Goal: Obtain resource: Download file/media

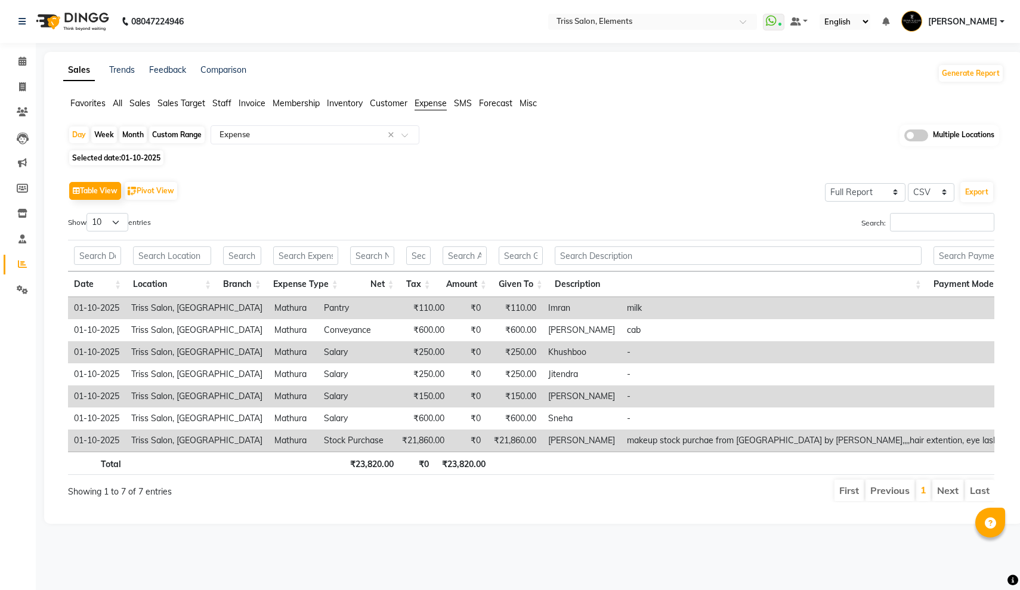
select select "full_report"
select select "csv"
click at [554, 22] on input "text" at bounding box center [640, 23] width 173 height 12
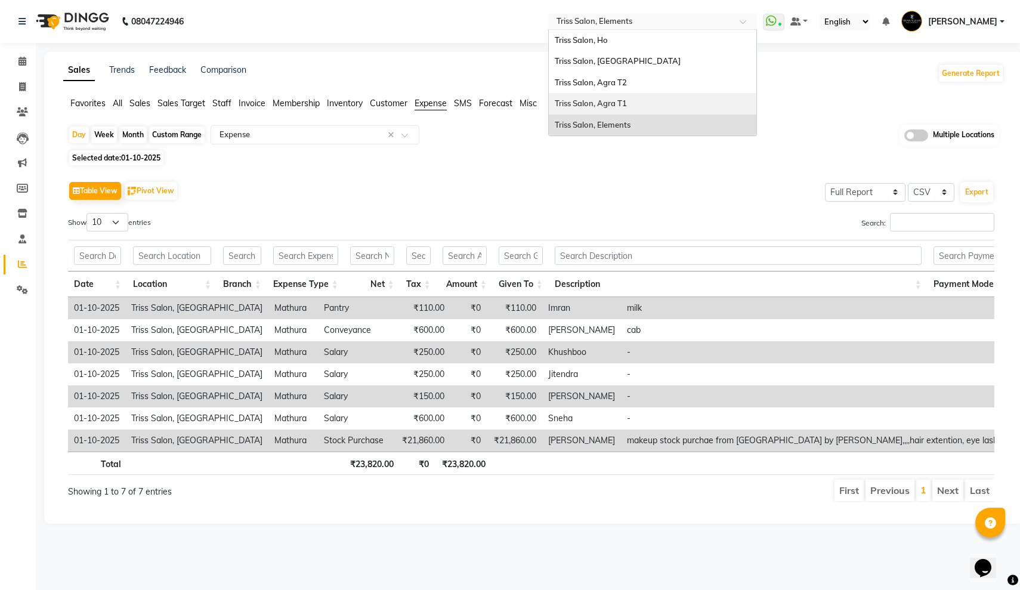
click at [555, 98] on span "Triss Salon, Agra T1" at bounding box center [591, 103] width 72 height 10
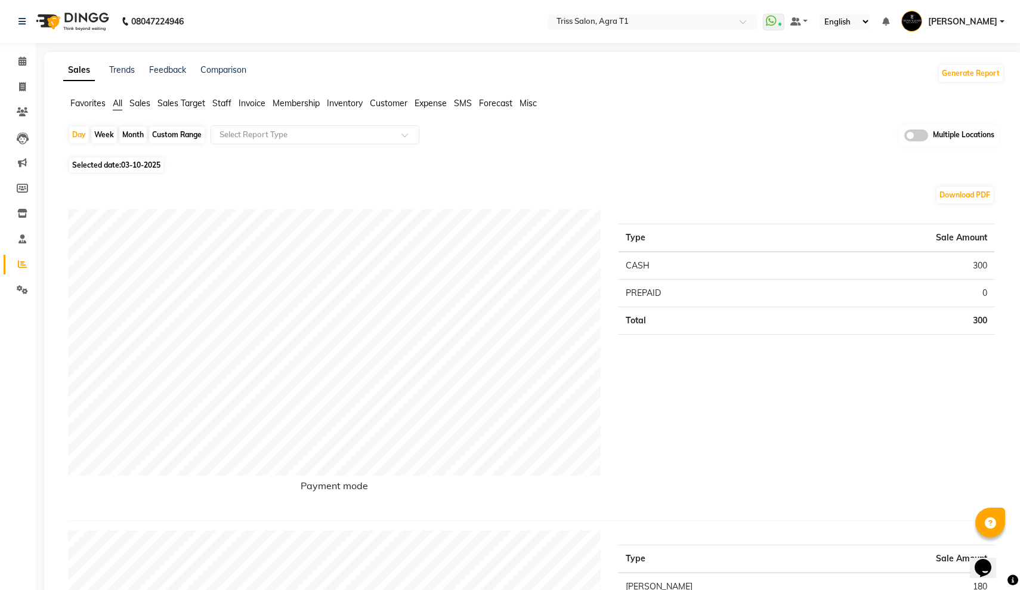
click at [130, 138] on div "Month" at bounding box center [132, 134] width 27 height 17
select select "10"
select select "2025"
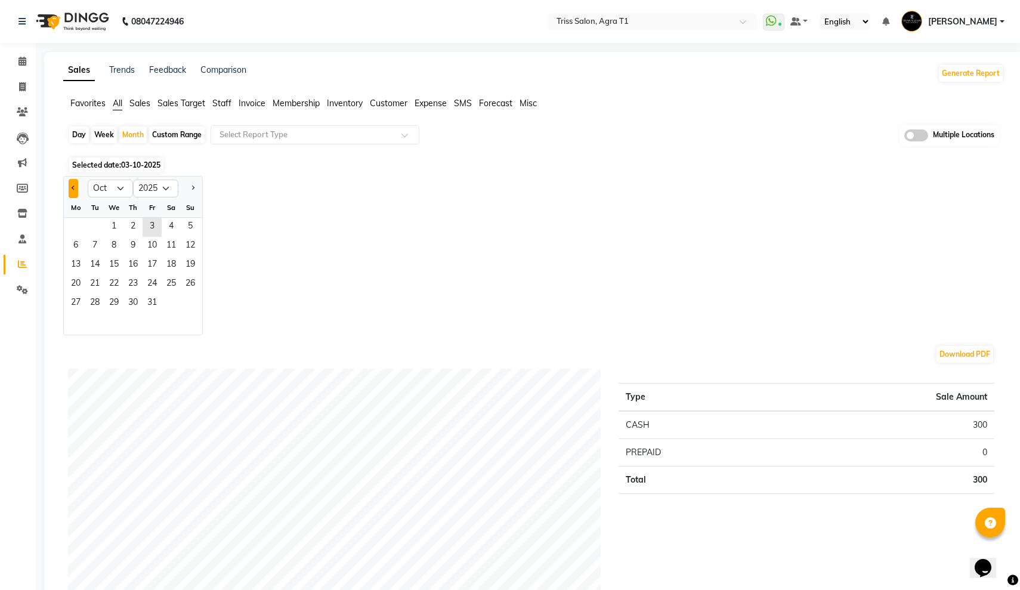
click at [71, 190] on button "Previous month" at bounding box center [74, 188] width 10 height 19
select select "9"
click at [73, 222] on span "1" at bounding box center [75, 227] width 19 height 19
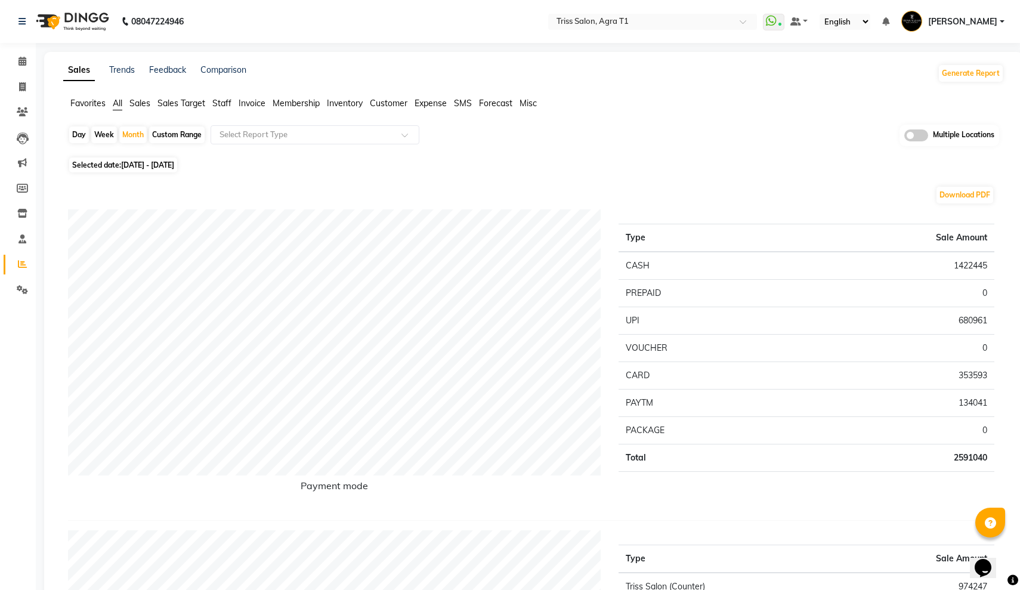
click at [440, 106] on span "Expense" at bounding box center [430, 103] width 32 height 11
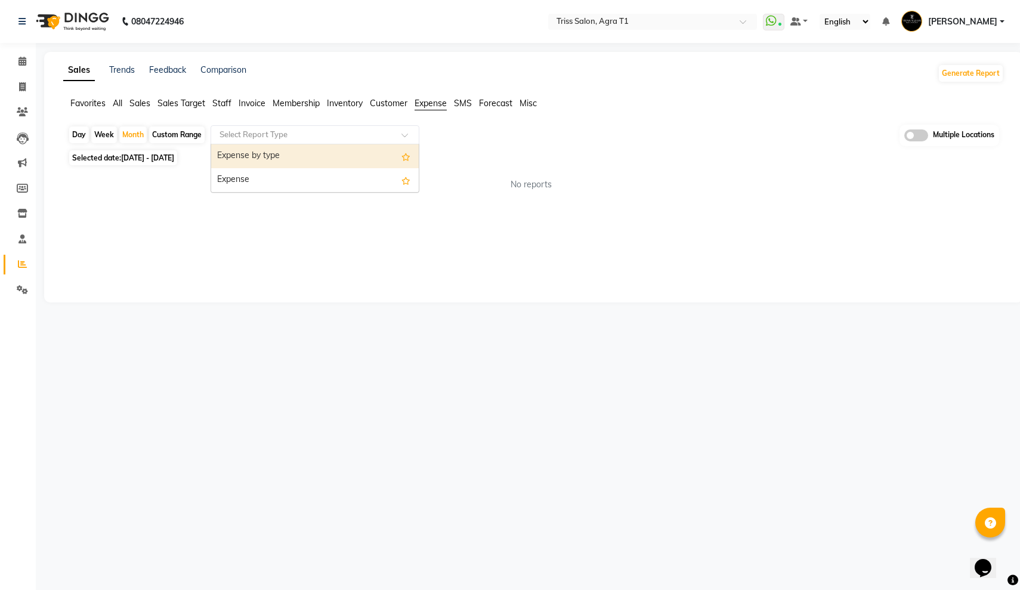
click at [357, 130] on input "text" at bounding box center [303, 135] width 172 height 12
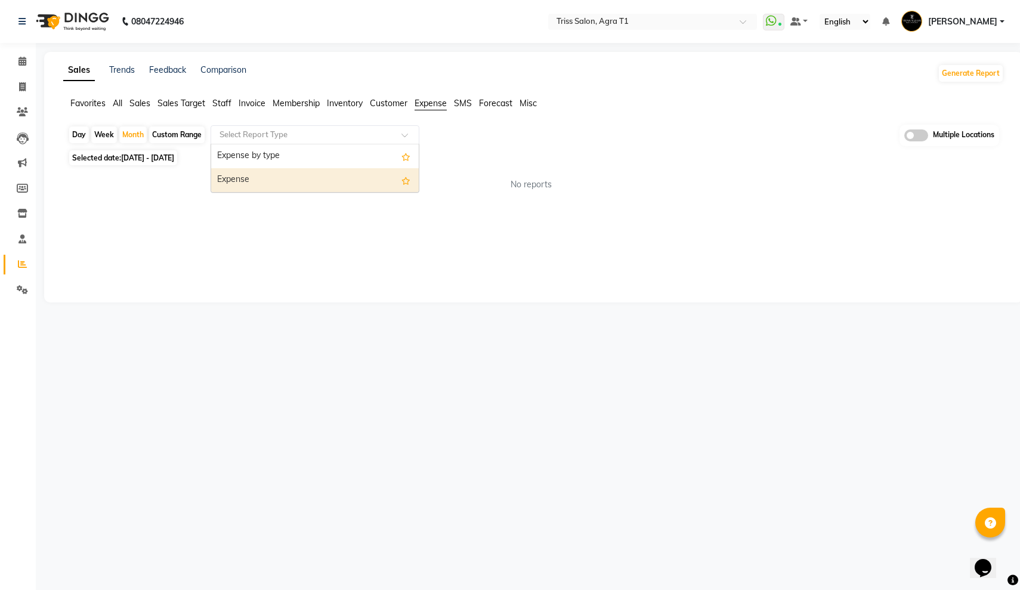
click at [324, 177] on div "Expense" at bounding box center [315, 180] width 208 height 24
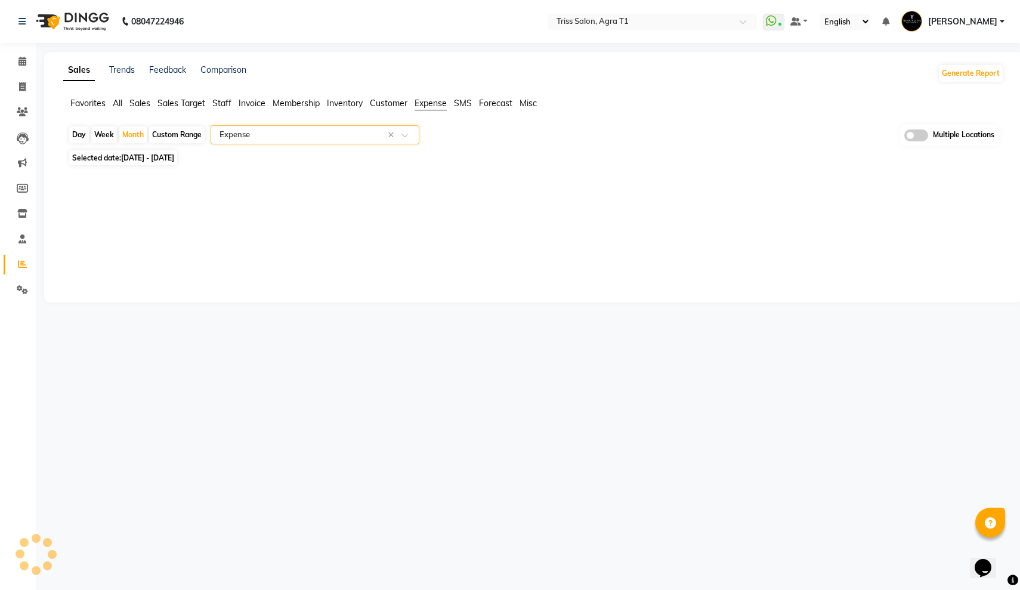
select select "full_report"
select select "csv"
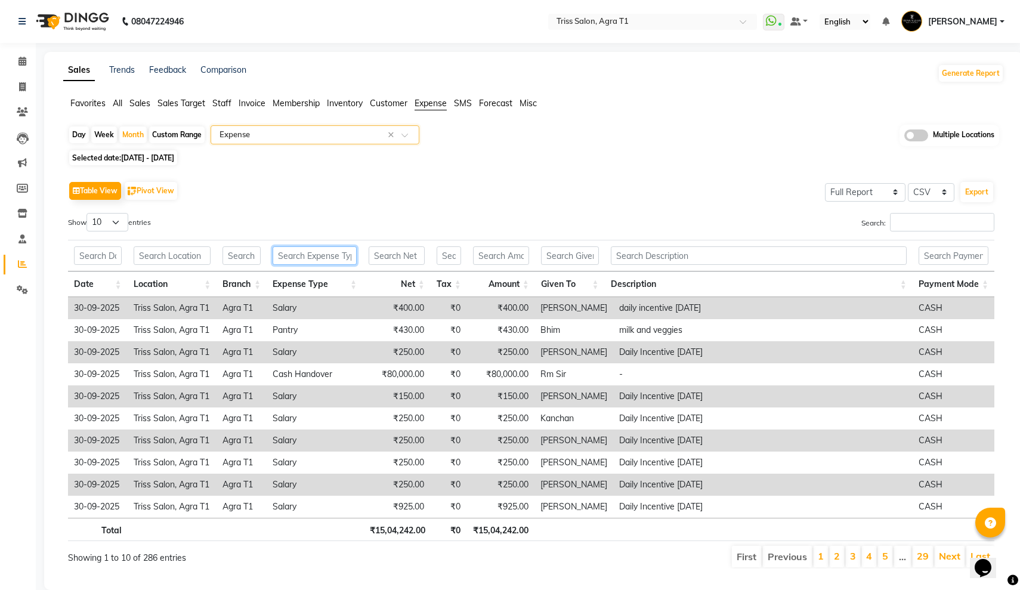
click at [295, 260] on input "text" at bounding box center [315, 255] width 84 height 18
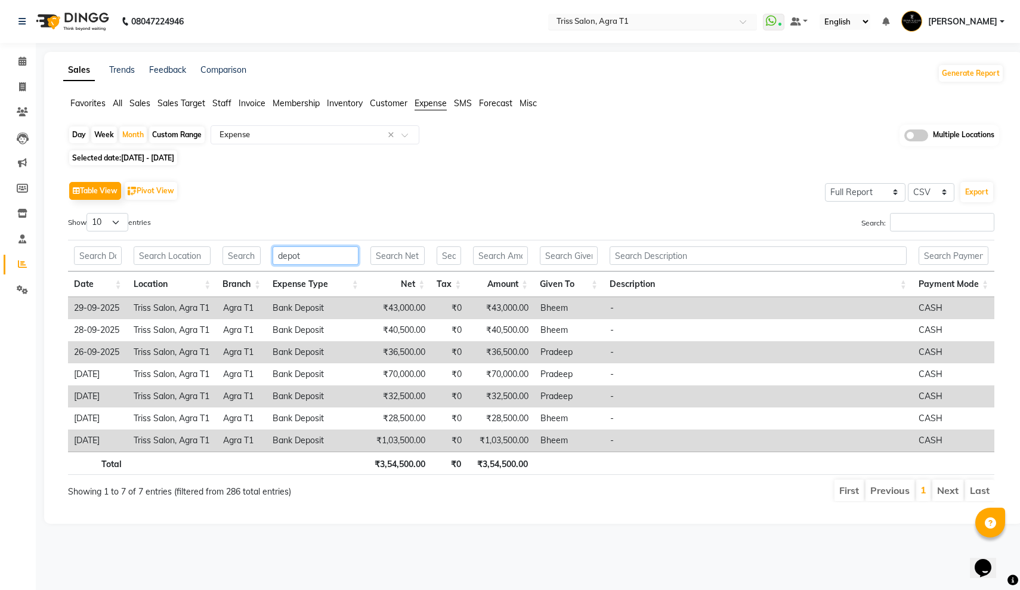
type input "depot"
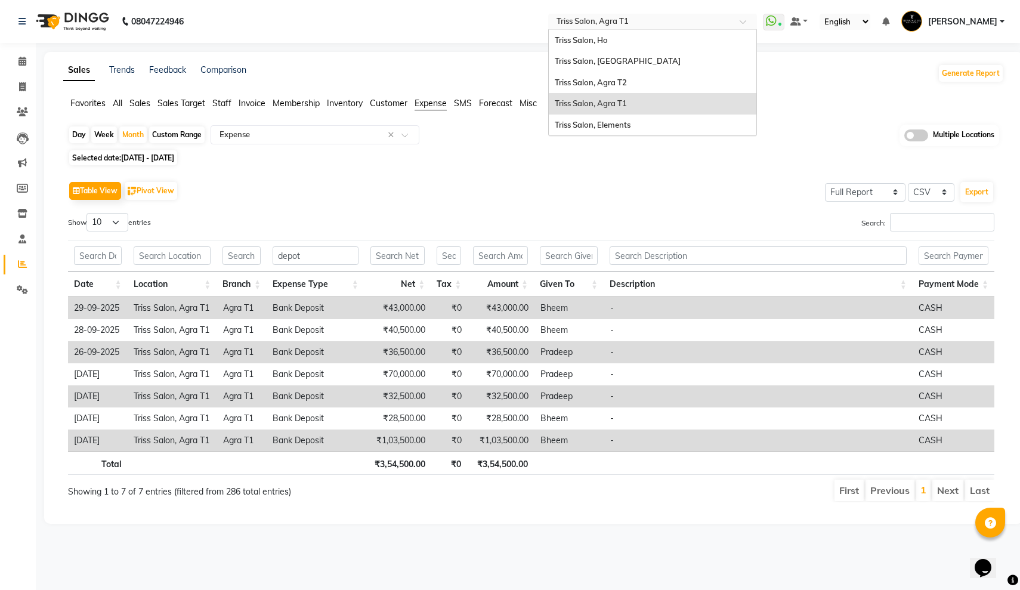
click at [554, 21] on input "text" at bounding box center [640, 23] width 173 height 12
click at [549, 81] on div "Triss Salon, Agra T2" at bounding box center [653, 82] width 208 height 21
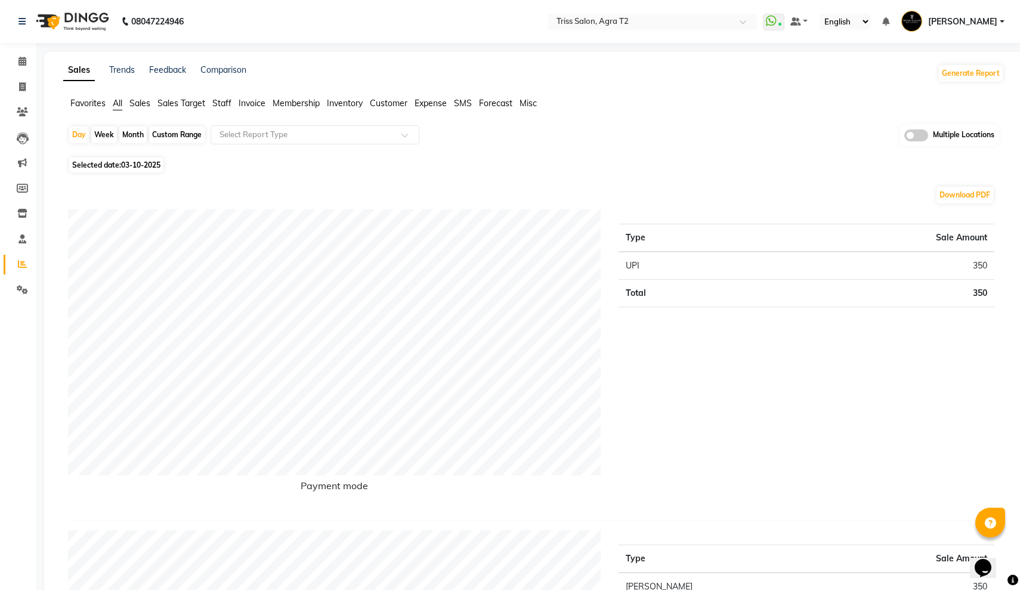
click at [126, 137] on div "Month" at bounding box center [132, 134] width 27 height 17
select select "10"
select select "2025"
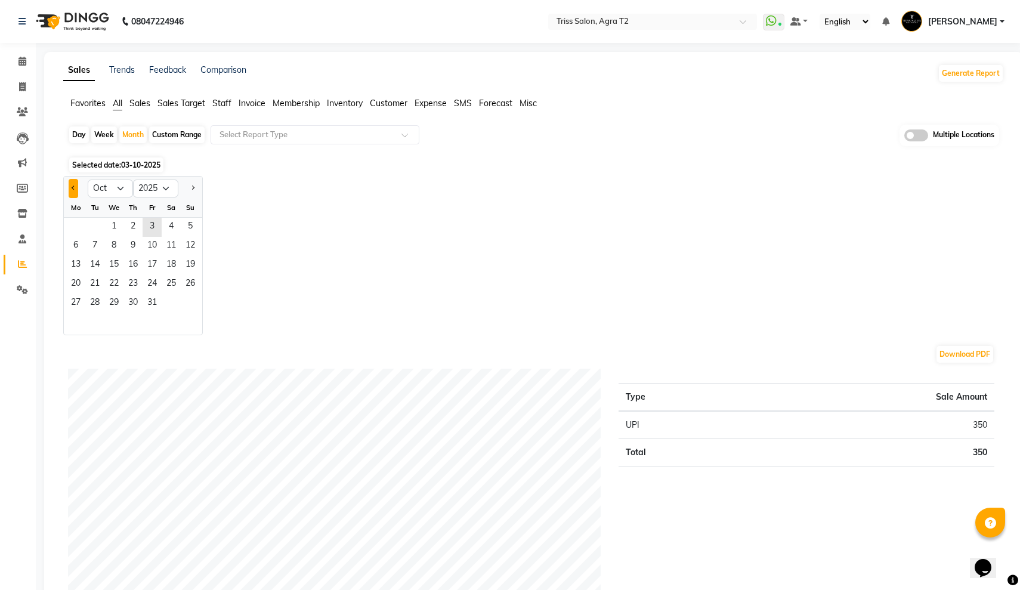
click at [72, 193] on button "Previous month" at bounding box center [74, 188] width 10 height 19
select select "9"
click at [72, 224] on span "1" at bounding box center [75, 227] width 19 height 19
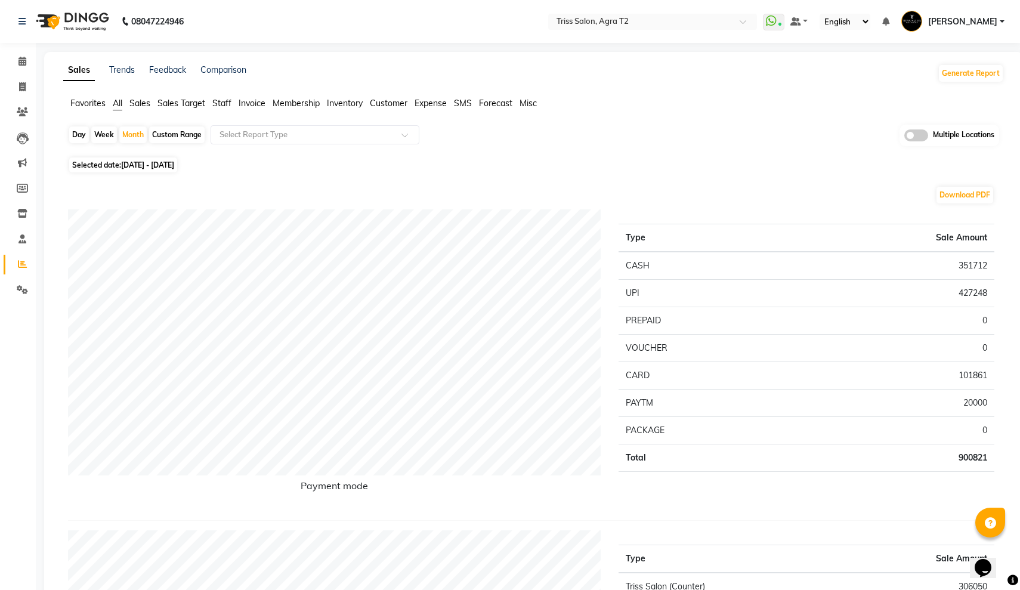
click at [433, 104] on span "Expense" at bounding box center [430, 103] width 32 height 11
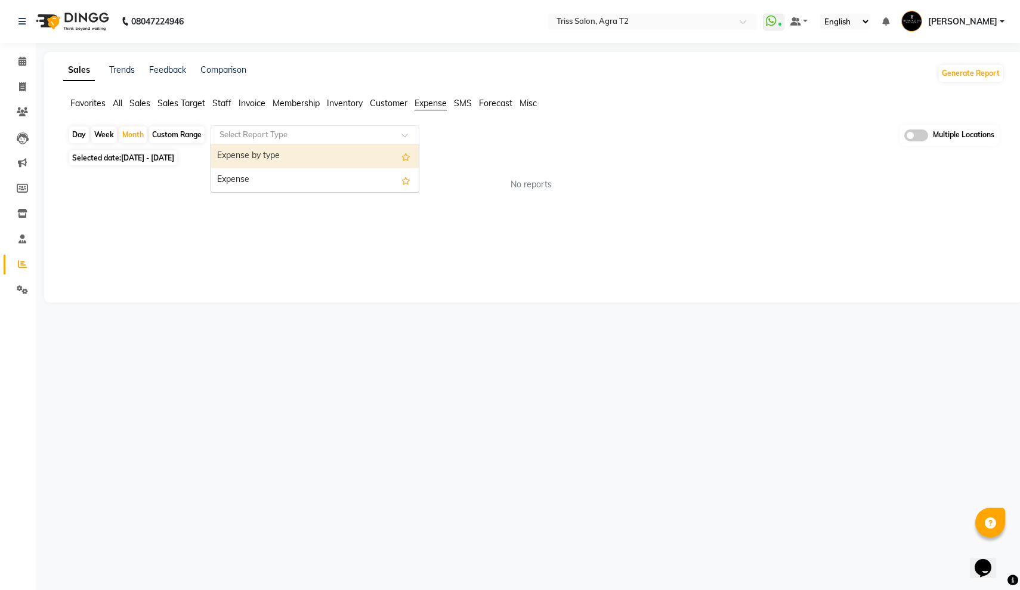
click at [356, 139] on input "text" at bounding box center [303, 135] width 172 height 12
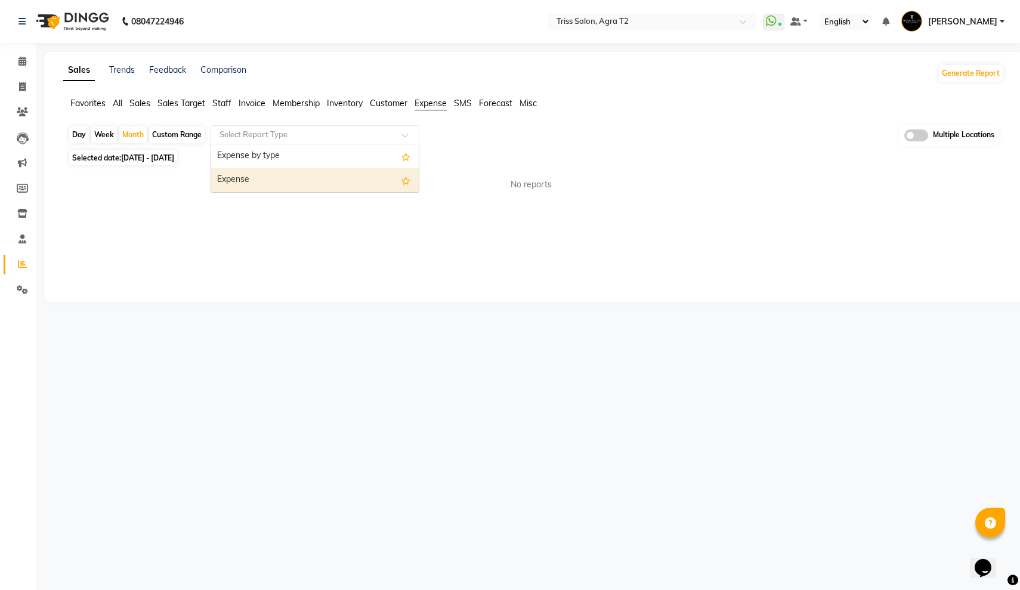
click at [337, 180] on div "Expense" at bounding box center [315, 180] width 208 height 24
select select "full_report"
select select "csv"
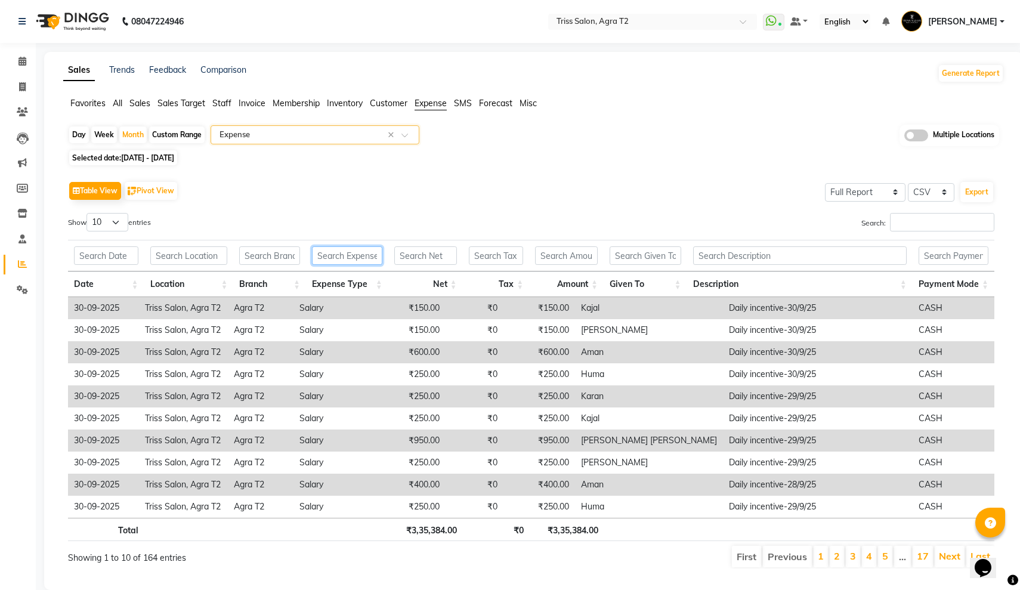
click at [344, 253] on input "text" at bounding box center [347, 255] width 70 height 18
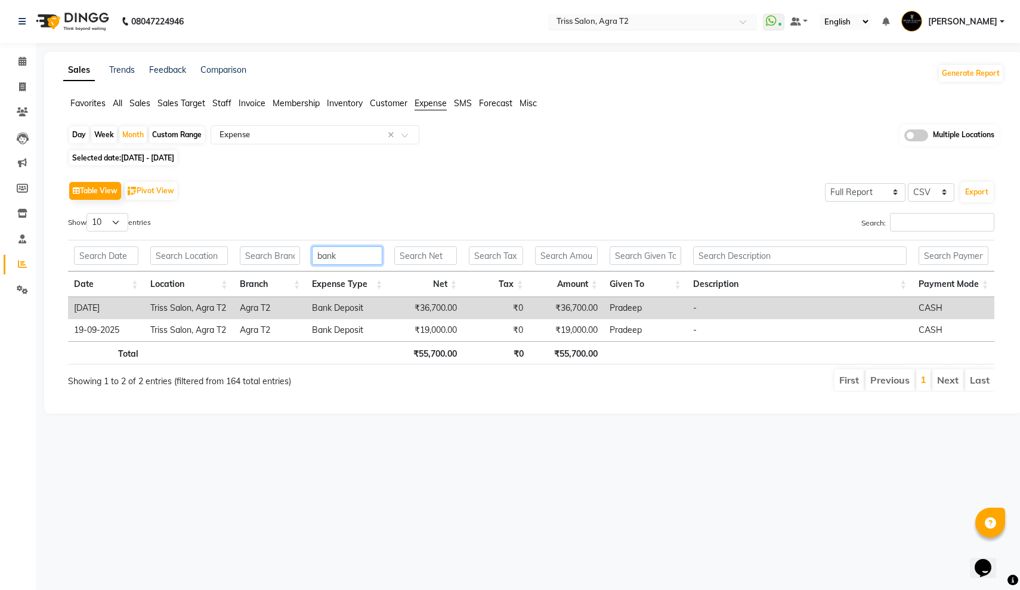
type input "bank"
click at [554, 20] on input "text" at bounding box center [640, 23] width 173 height 12
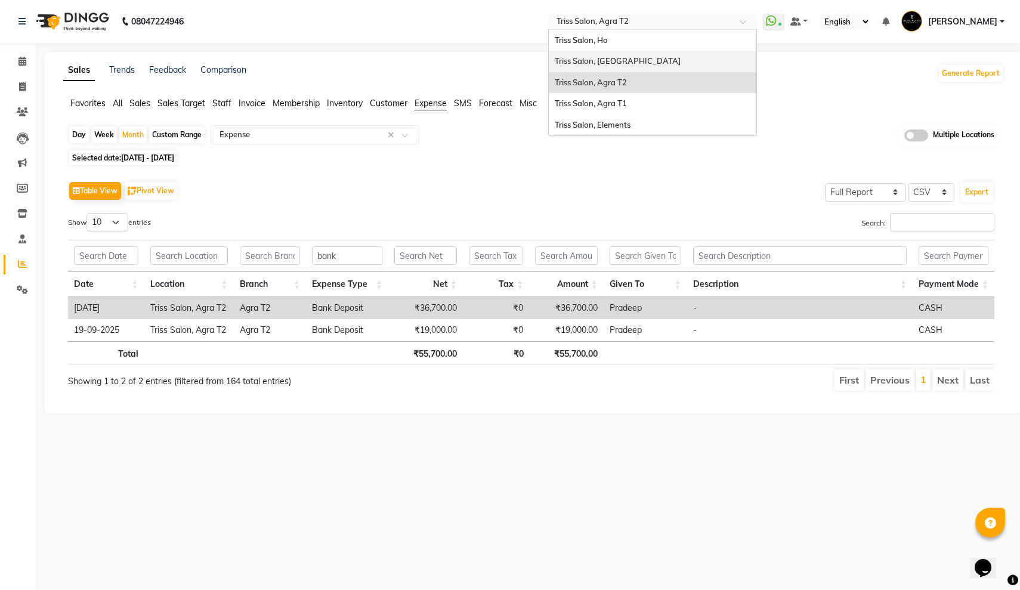
click at [549, 57] on div "Triss Salon, [GEOGRAPHIC_DATA]" at bounding box center [653, 61] width 208 height 21
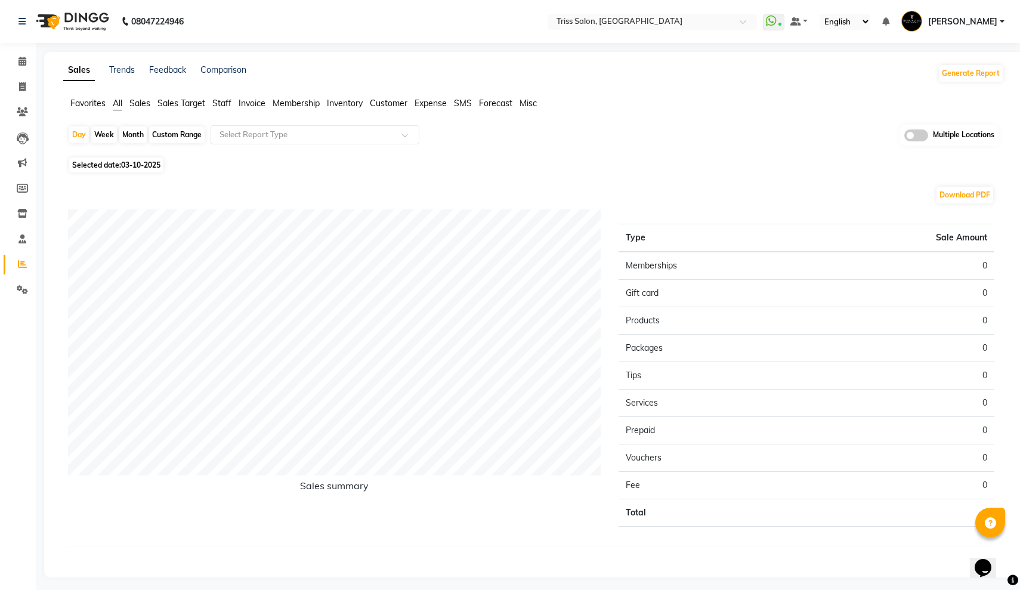
click at [134, 135] on div "Month" at bounding box center [132, 134] width 27 height 17
select select "10"
select select "2025"
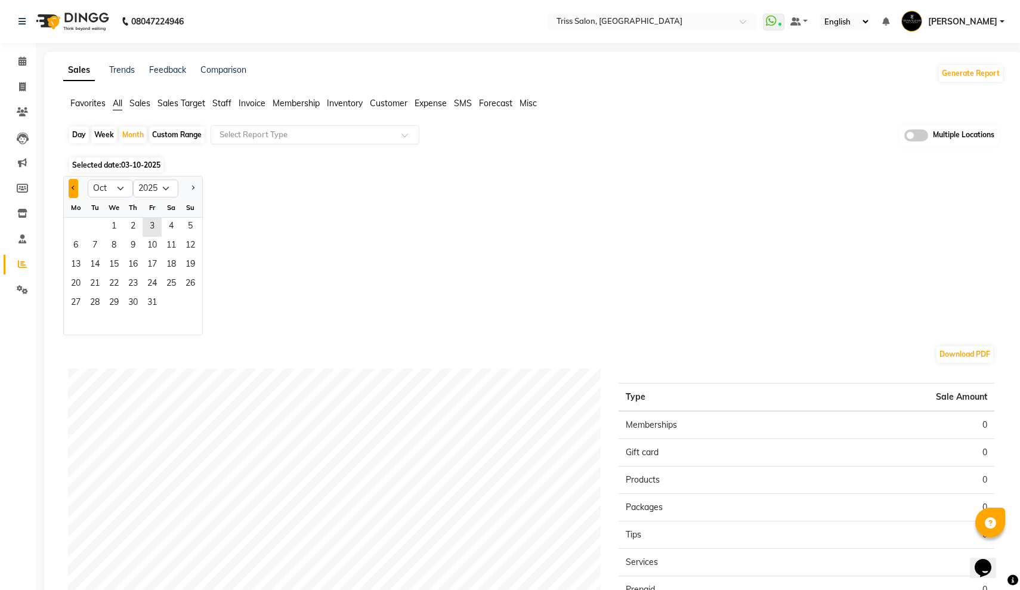
click at [75, 179] on button "Previous month" at bounding box center [74, 188] width 10 height 19
select select "9"
click at [78, 224] on span "1" at bounding box center [75, 227] width 19 height 19
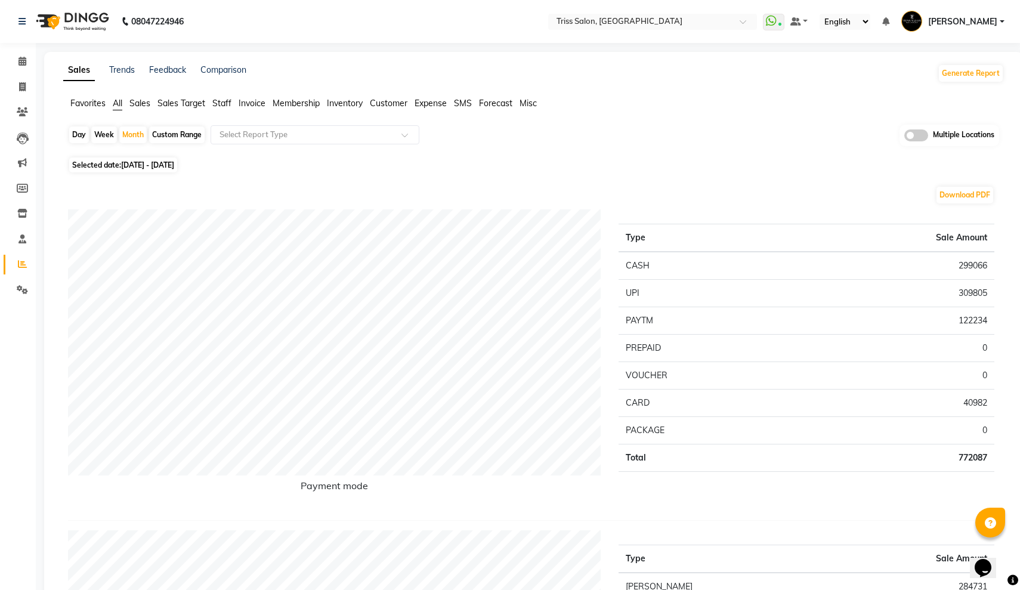
click at [448, 99] on ul "Favorites All Sales Sales Target Staff Invoice Membership Inventory Customer Ex…" at bounding box center [533, 103] width 940 height 13
click at [426, 108] on span "Expense" at bounding box center [430, 103] width 32 height 11
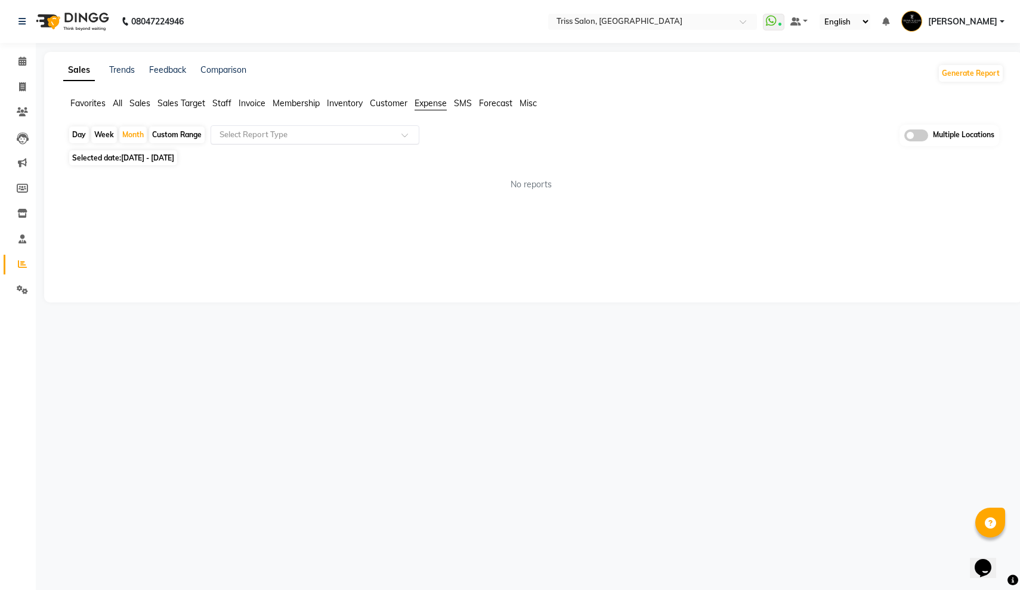
click at [311, 143] on div "Select Report Type" at bounding box center [315, 134] width 209 height 19
click at [318, 173] on div "Expense" at bounding box center [315, 180] width 208 height 24
select select "full_report"
select select "csv"
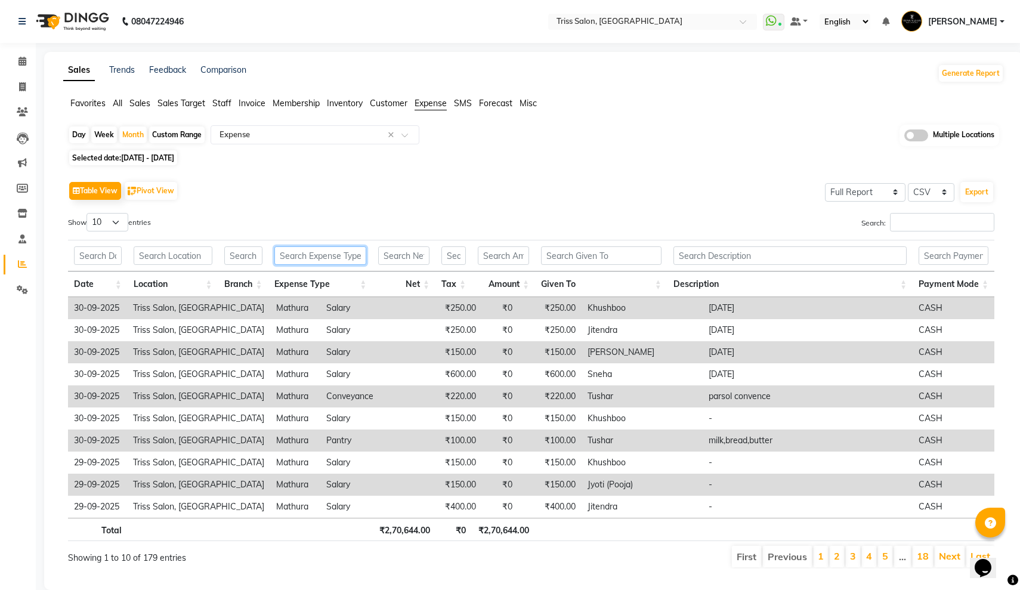
click at [329, 252] on input "text" at bounding box center [320, 255] width 92 height 18
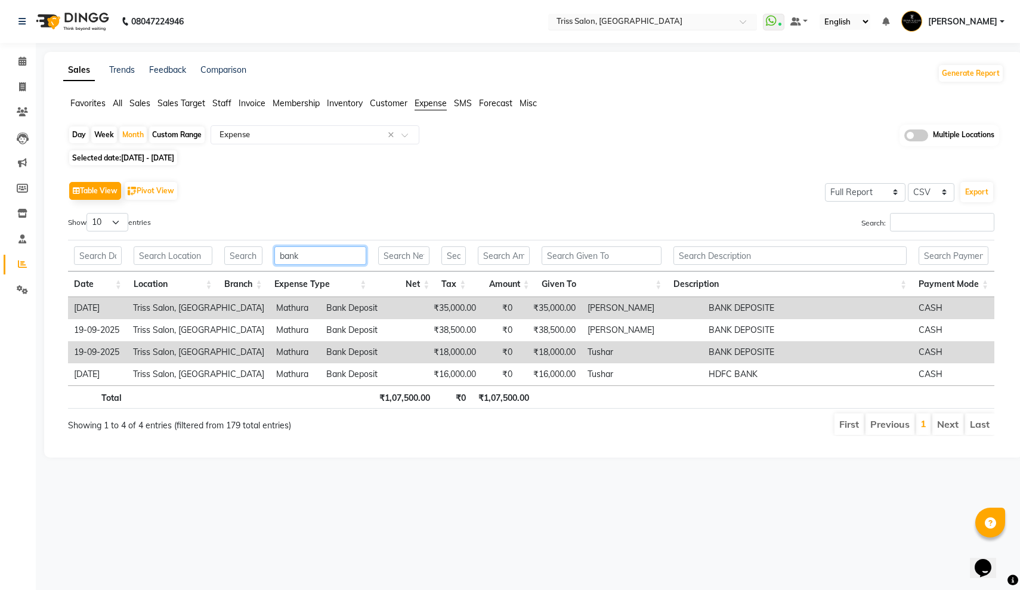
type input "bank"
click at [554, 23] on input "text" at bounding box center [640, 23] width 173 height 12
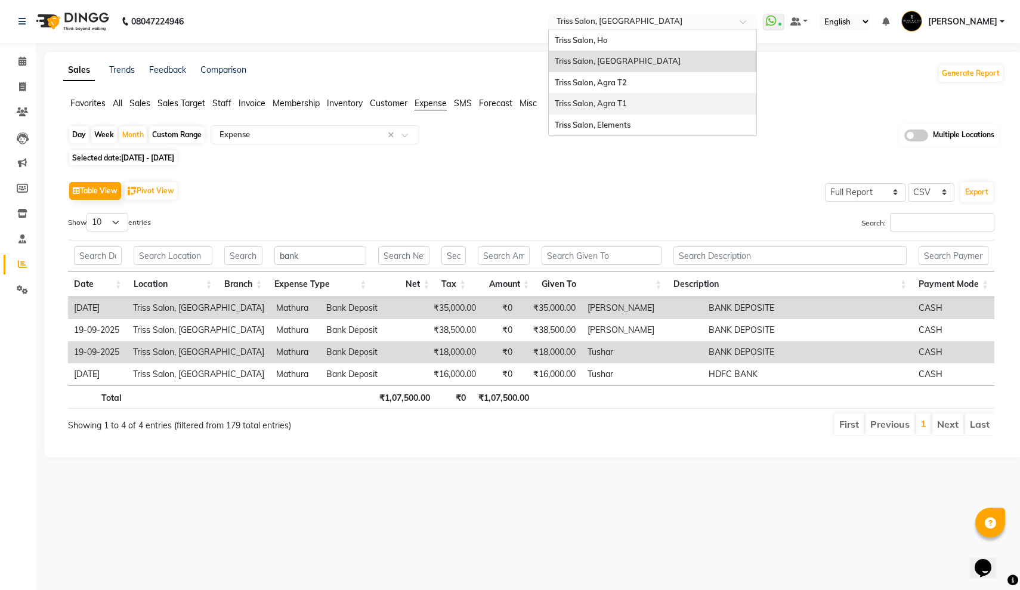
click at [549, 107] on div "Triss Salon, Agra T1" at bounding box center [653, 103] width 208 height 21
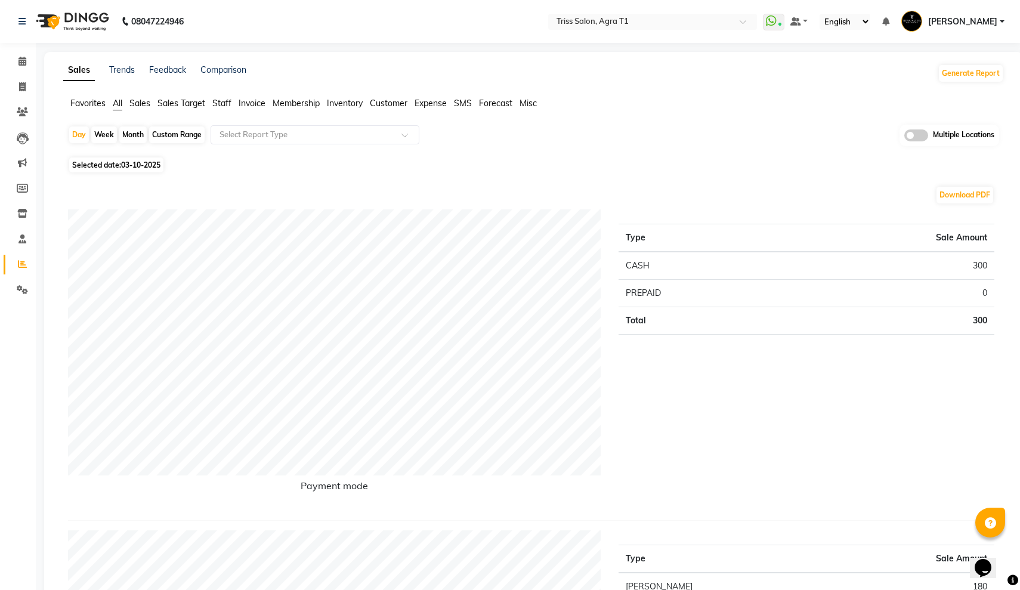
click at [129, 134] on div "Month" at bounding box center [132, 134] width 27 height 17
select select "10"
select select "2025"
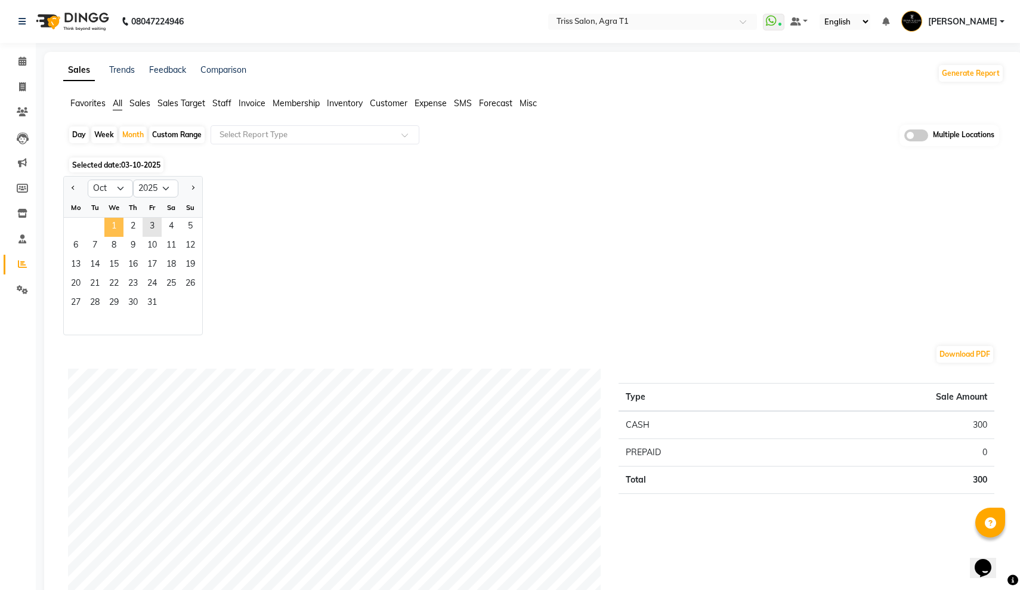
click at [107, 226] on span "1" at bounding box center [113, 227] width 19 height 19
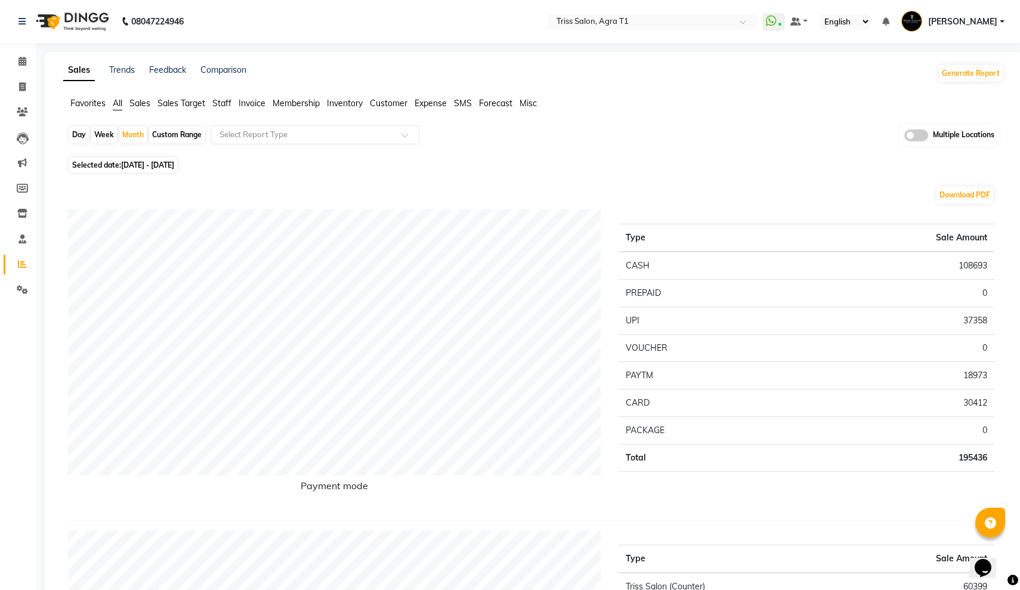
click at [428, 101] on span "Expense" at bounding box center [430, 103] width 32 height 11
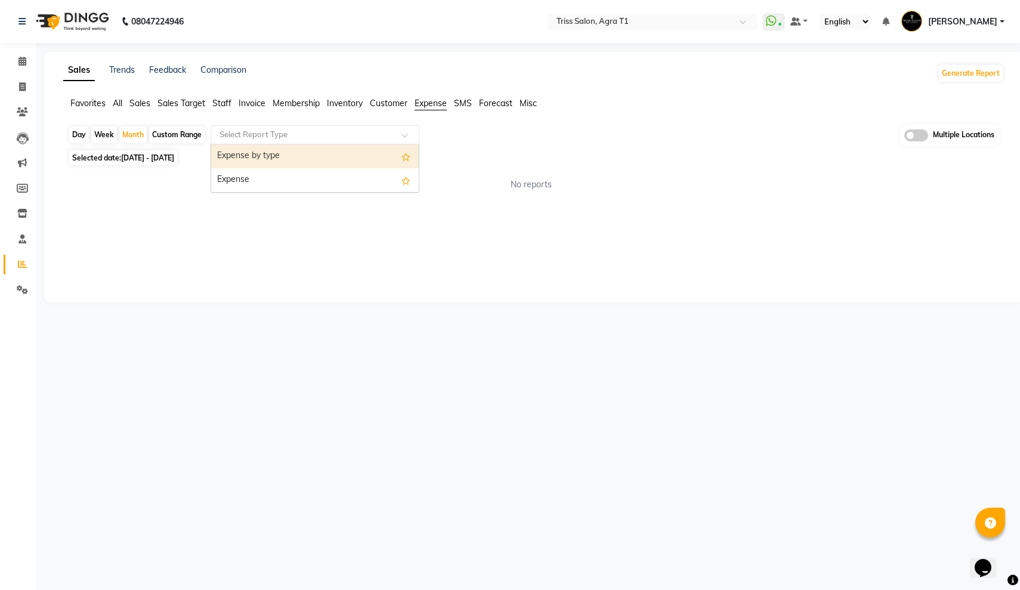
click at [348, 134] on input "text" at bounding box center [303, 135] width 172 height 12
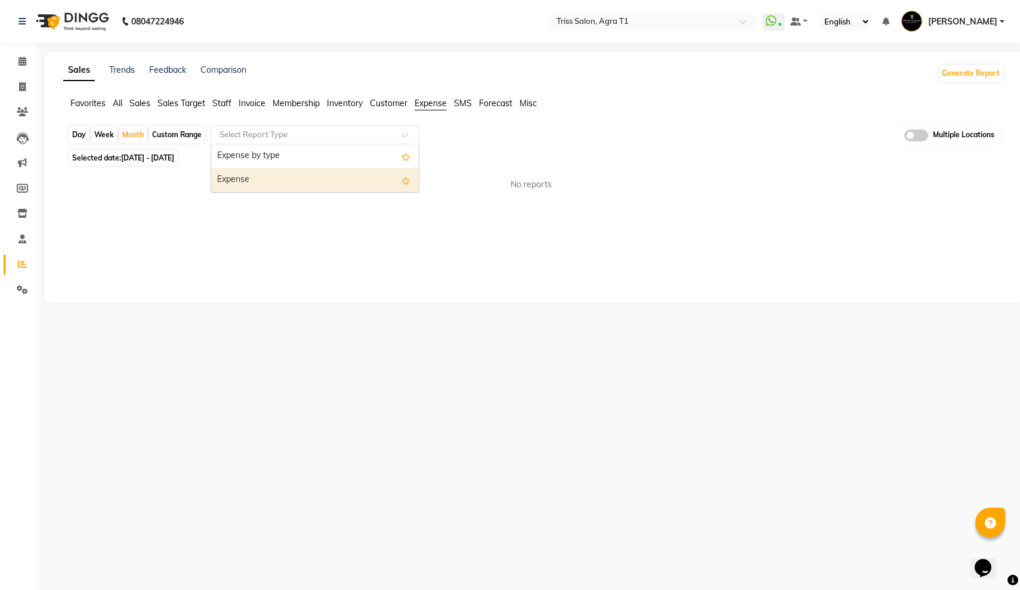
click at [333, 184] on div "Expense" at bounding box center [315, 180] width 208 height 24
select select "full_report"
select select "csv"
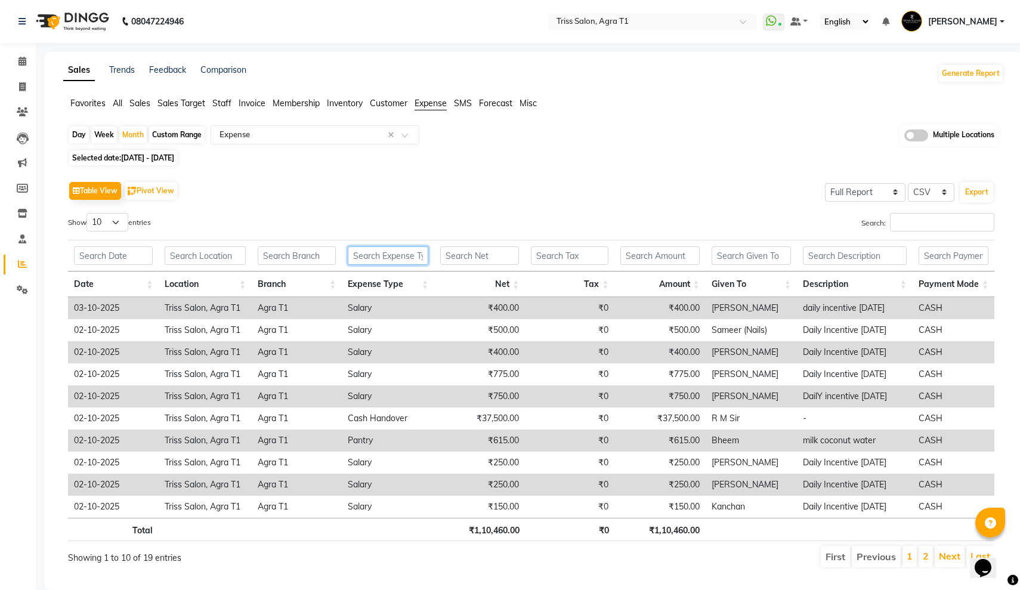
click at [372, 251] on input "text" at bounding box center [388, 255] width 81 height 18
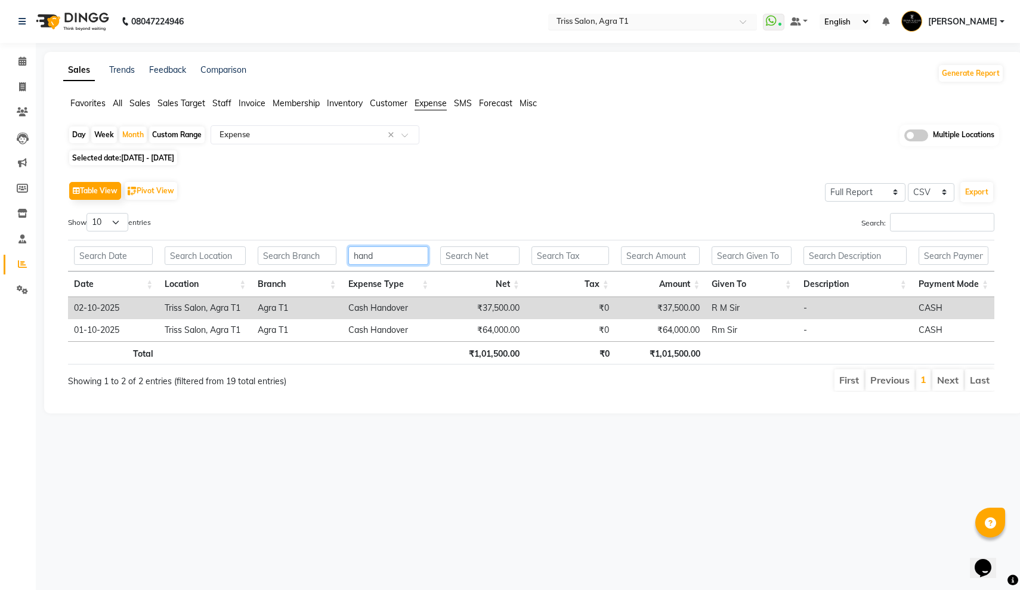
type input "hand"
click at [554, 17] on input "text" at bounding box center [640, 23] width 173 height 12
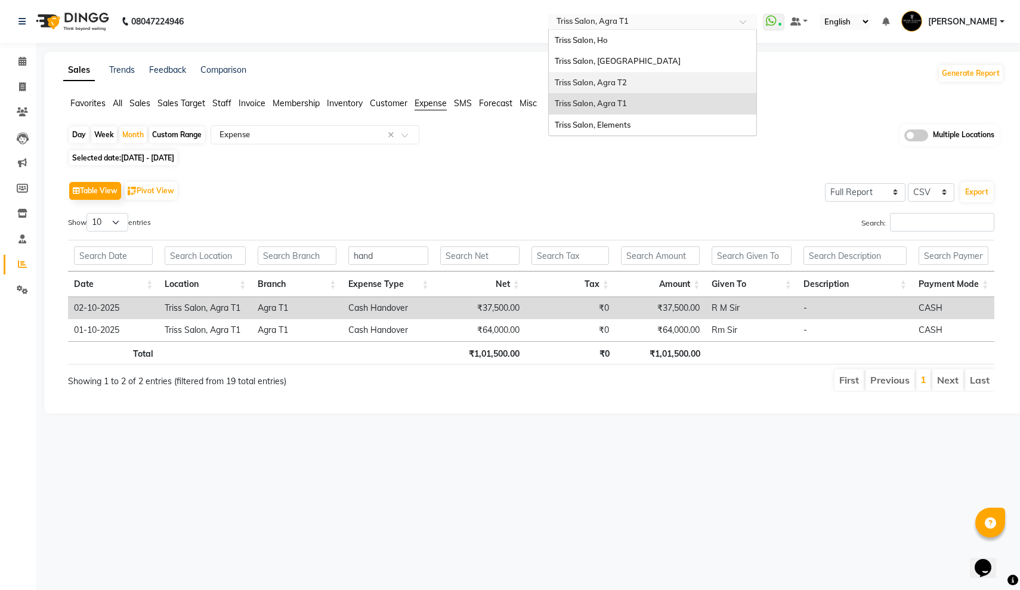
click at [555, 85] on span "Triss Salon, Agra T2" at bounding box center [591, 83] width 72 height 10
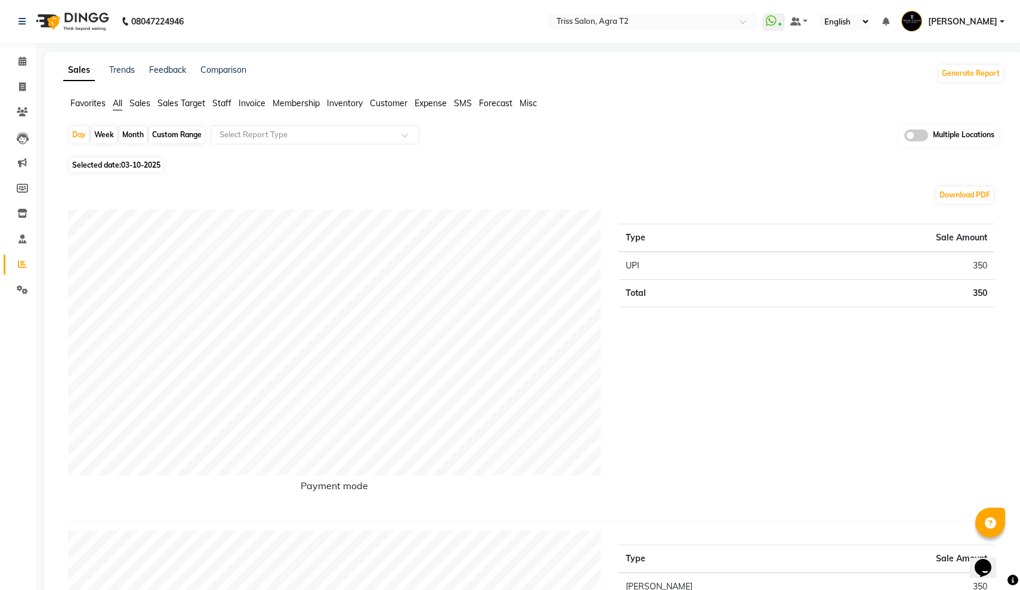
click at [138, 132] on div "Month" at bounding box center [132, 134] width 27 height 17
select select "10"
select select "2025"
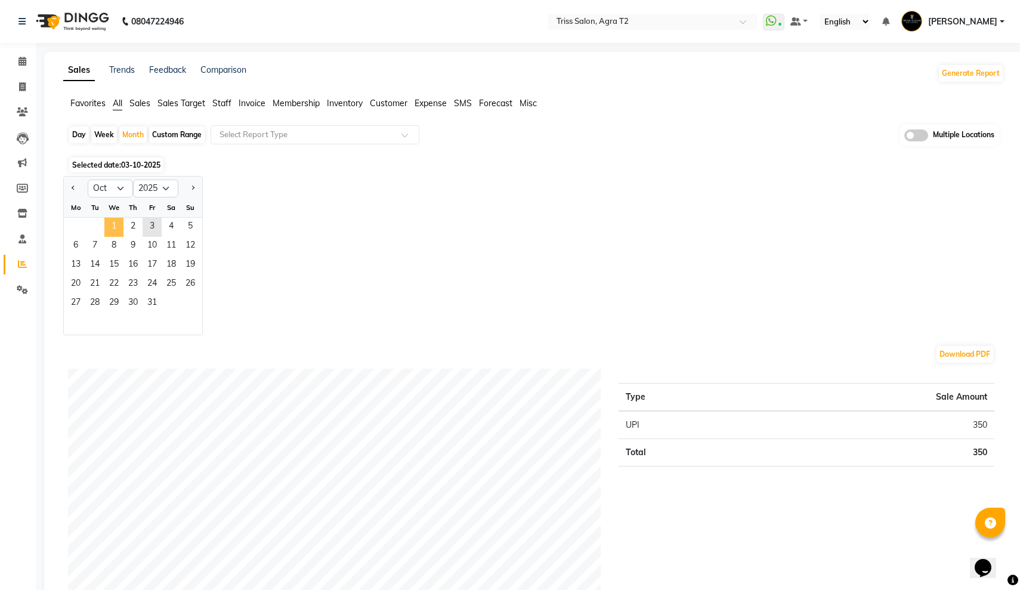
click at [113, 221] on span "1" at bounding box center [113, 227] width 19 height 19
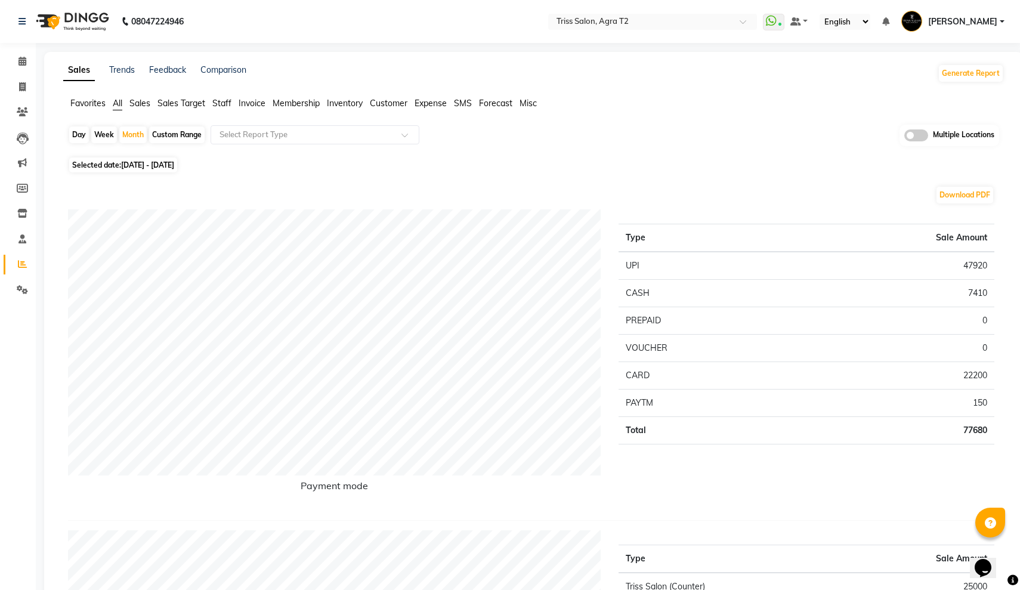
click at [432, 98] on span "Expense" at bounding box center [430, 103] width 32 height 11
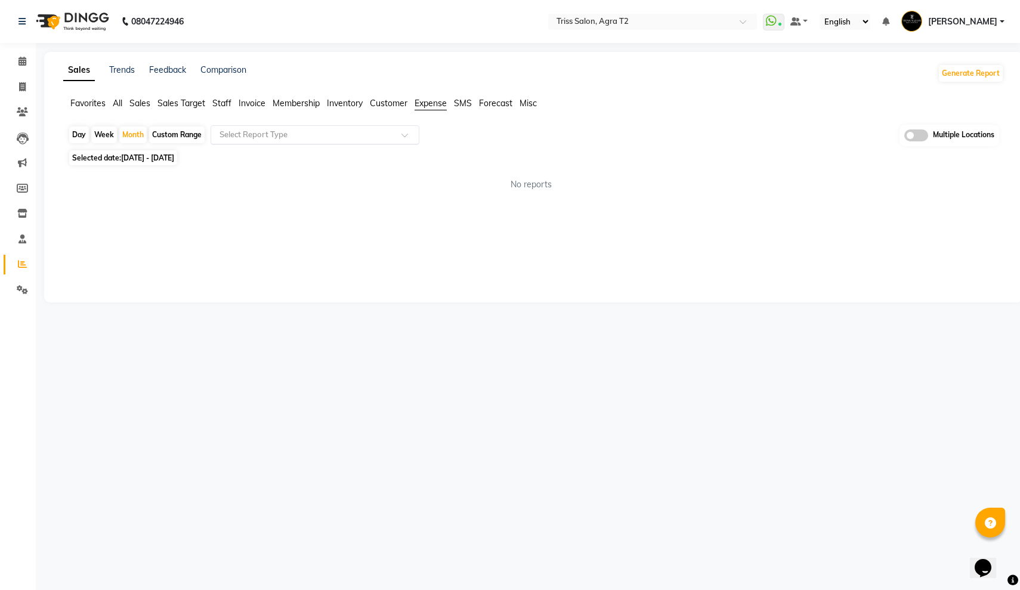
click at [337, 131] on input "text" at bounding box center [303, 135] width 172 height 12
click at [310, 186] on div "Expense" at bounding box center [315, 180] width 208 height 24
select select "full_report"
select select "csv"
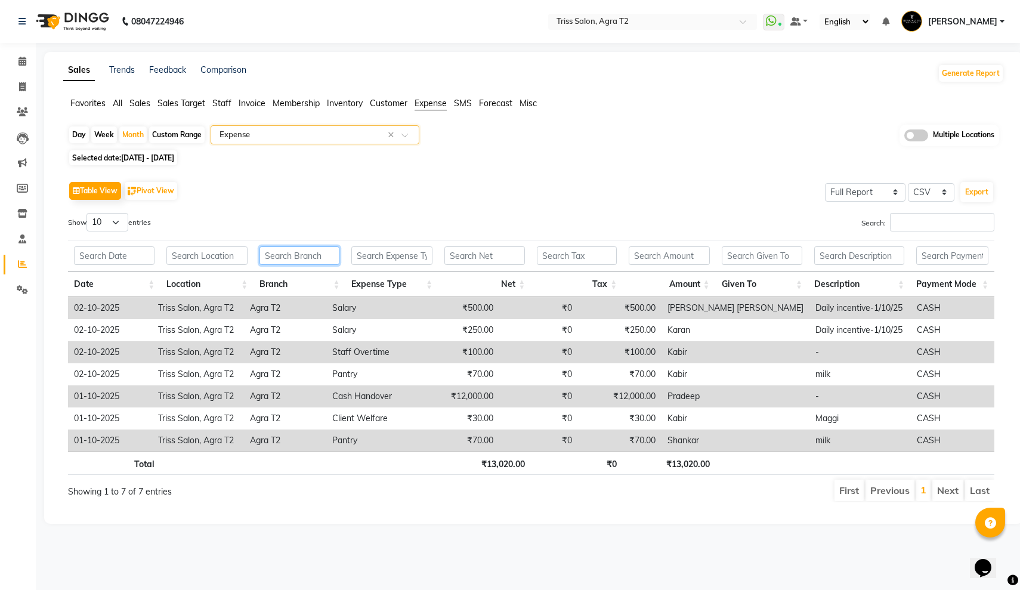
click at [284, 257] on input "text" at bounding box center [299, 255] width 80 height 18
click at [361, 252] on input "text" at bounding box center [391, 255] width 81 height 18
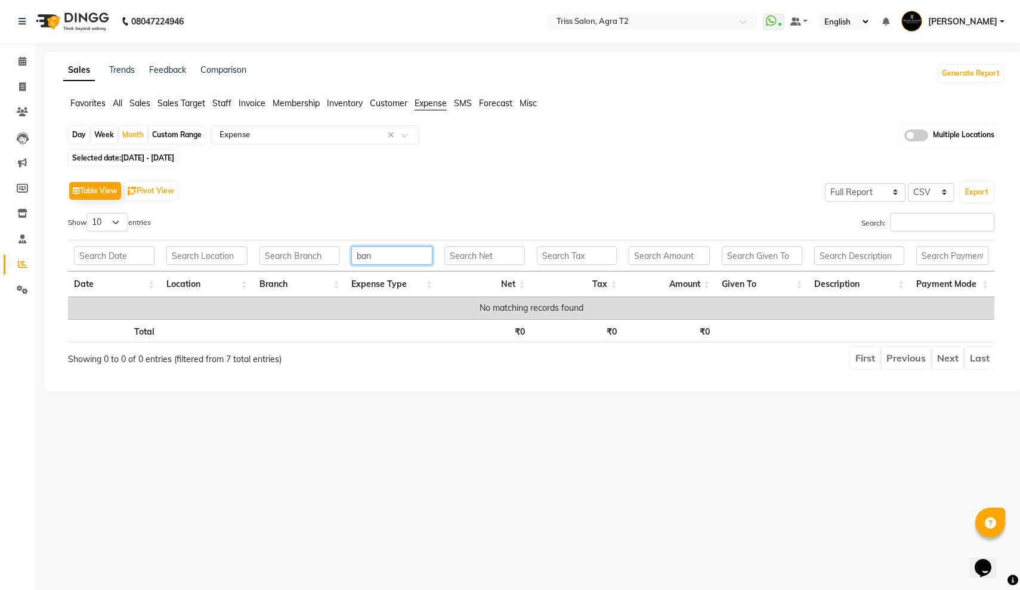
type input "bank"
